Goal: Use online tool/utility: Utilize a website feature to perform a specific function

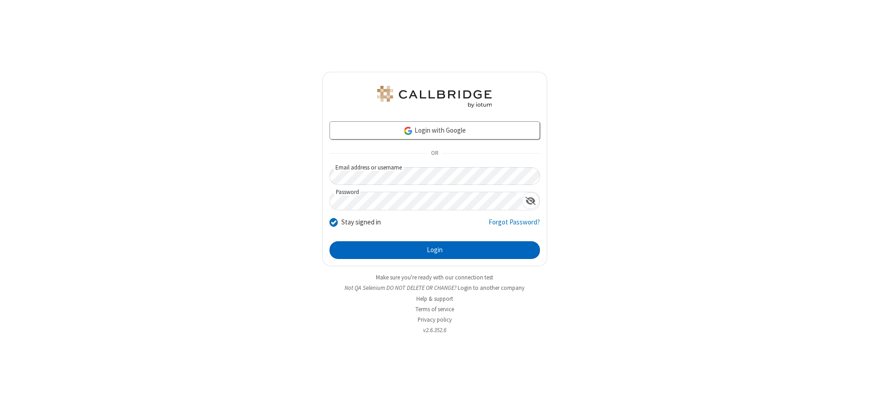
click at [435, 250] on button "Login" at bounding box center [435, 250] width 210 height 18
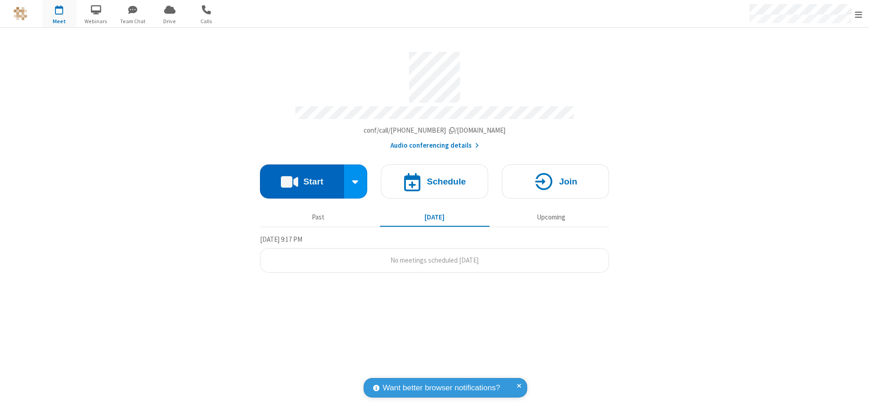
click at [302, 178] on button "Start" at bounding box center [302, 182] width 84 height 34
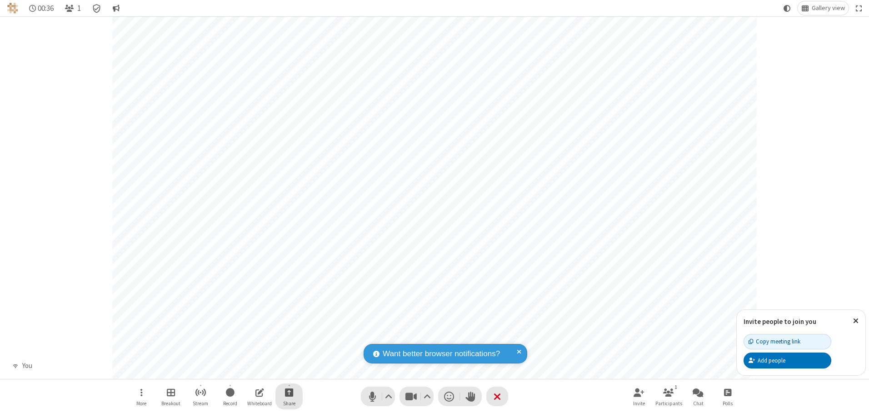
click at [289, 392] on span "Start sharing" at bounding box center [289, 392] width 9 height 11
click at [252, 370] on span "Share my screen" at bounding box center [252, 371] width 10 height 8
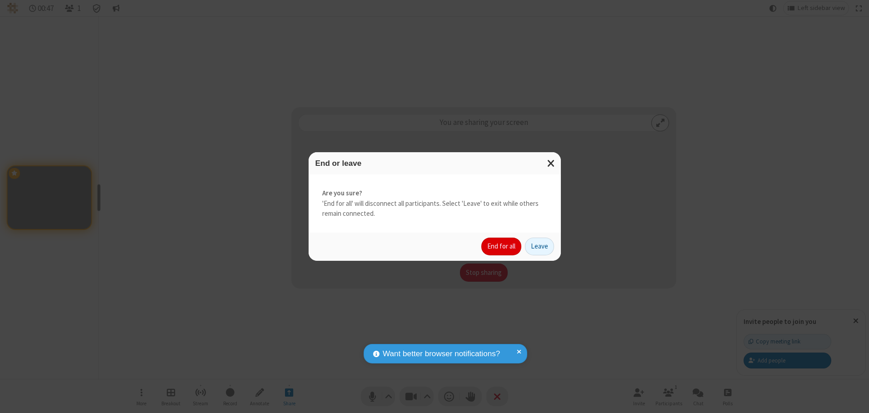
click at [502, 246] on button "End for all" at bounding box center [501, 247] width 40 height 18
